Goal: Task Accomplishment & Management: Manage account settings

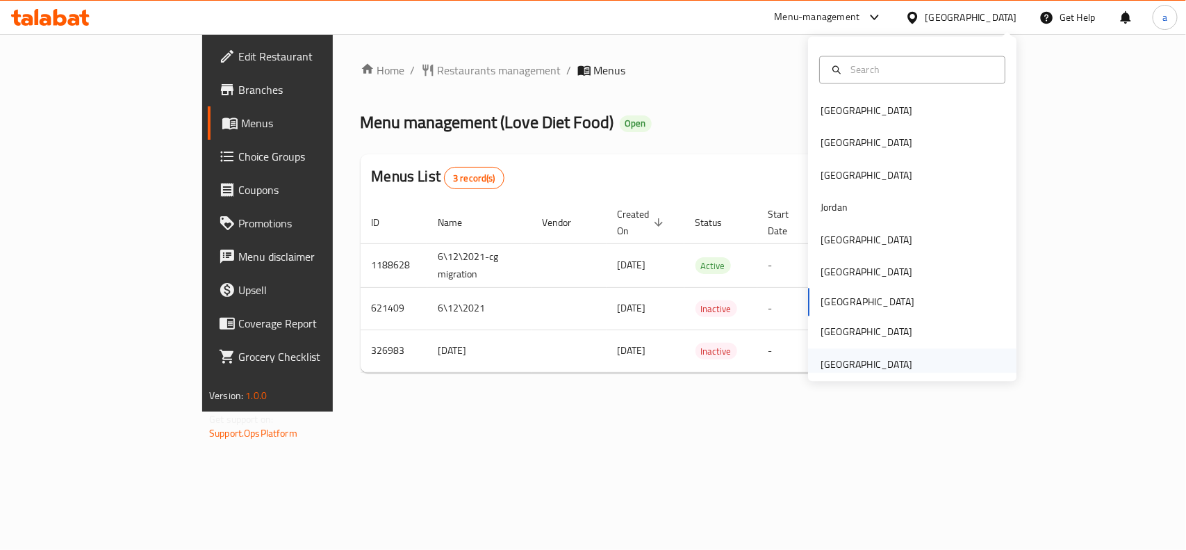
click at [871, 368] on div "[GEOGRAPHIC_DATA]" at bounding box center [867, 363] width 92 height 15
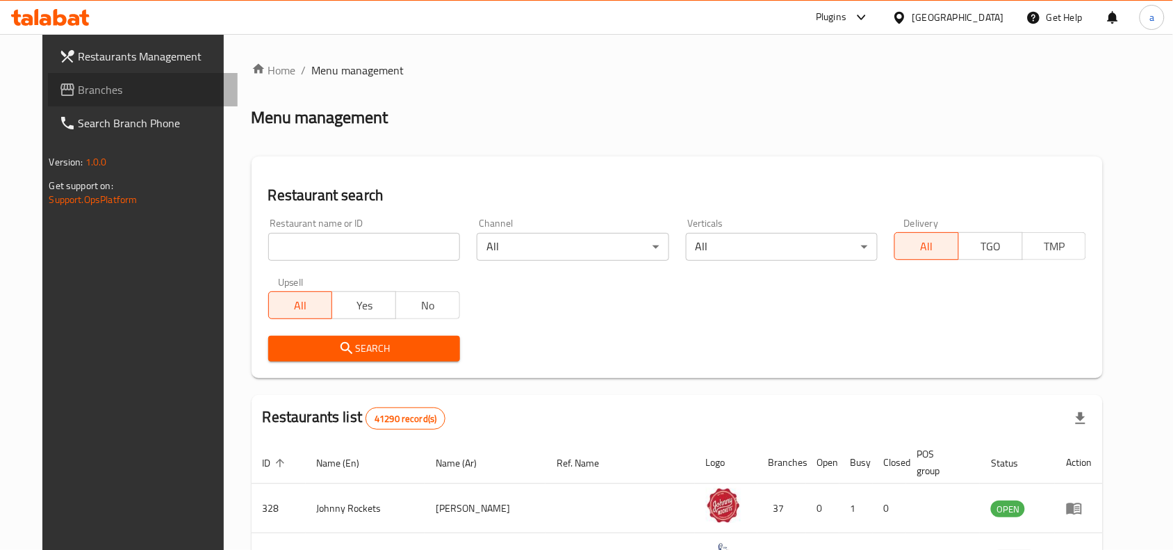
drag, startPoint x: 82, startPoint y: 87, endPoint x: 31, endPoint y: 95, distance: 51.3
click at [82, 87] on span "Branches" at bounding box center [153, 89] width 149 height 17
